Goal: Find specific page/section: Find specific page/section

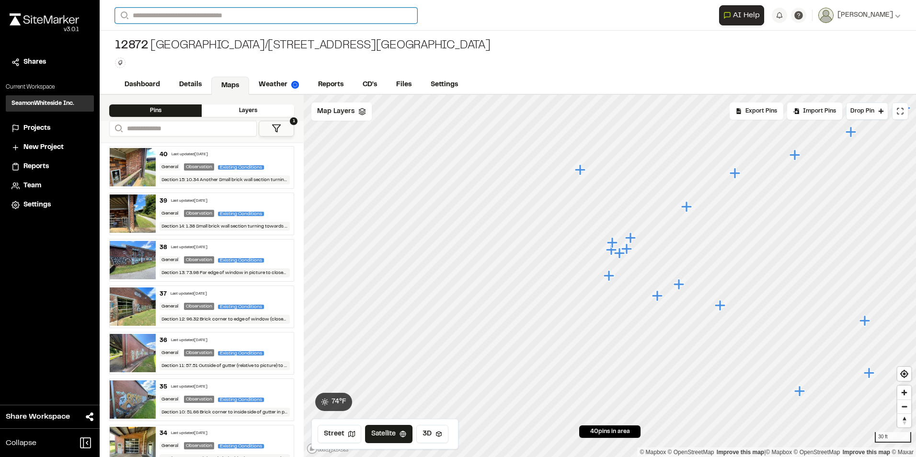
click at [176, 17] on input "Search" at bounding box center [266, 16] width 302 height 16
type input "*****"
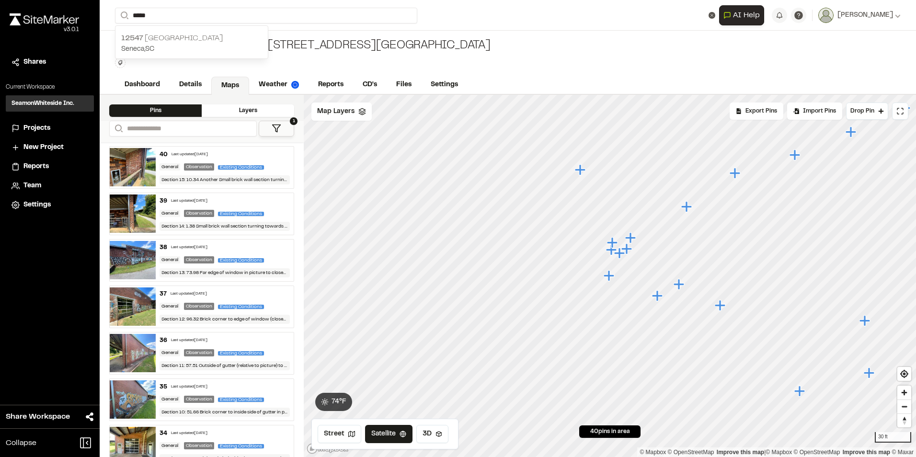
click at [190, 42] on p "12547 [GEOGRAPHIC_DATA]" at bounding box center [191, 38] width 141 height 11
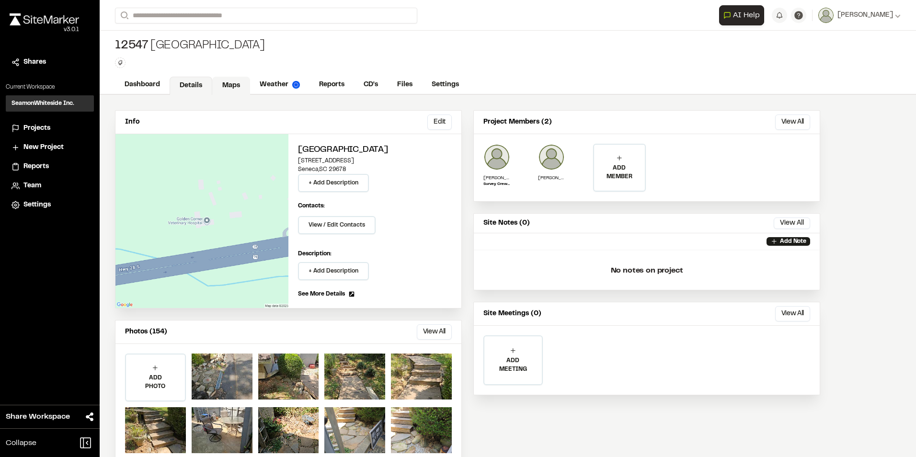
click at [235, 84] on link "Maps" at bounding box center [231, 86] width 38 height 18
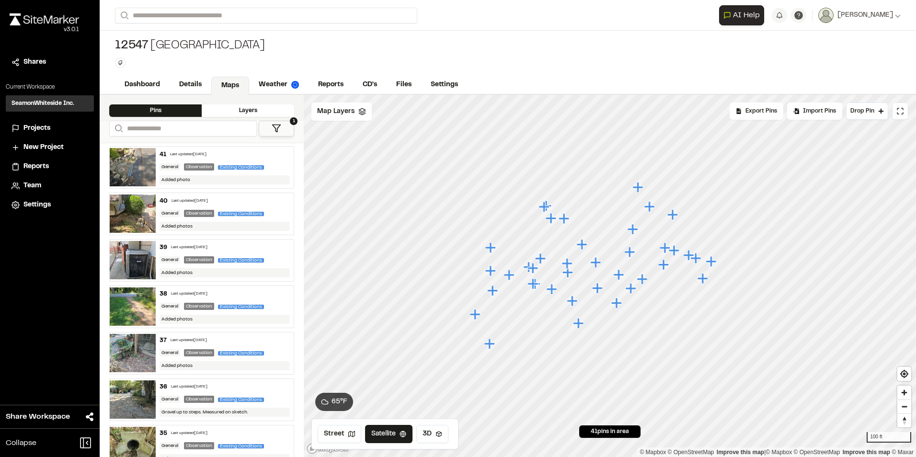
drag, startPoint x: 630, startPoint y: 233, endPoint x: 587, endPoint y: 245, distance: 44.9
click at [587, 245] on icon "Map marker" at bounding box center [583, 244] width 12 height 12
